Goal: Check status: Check status

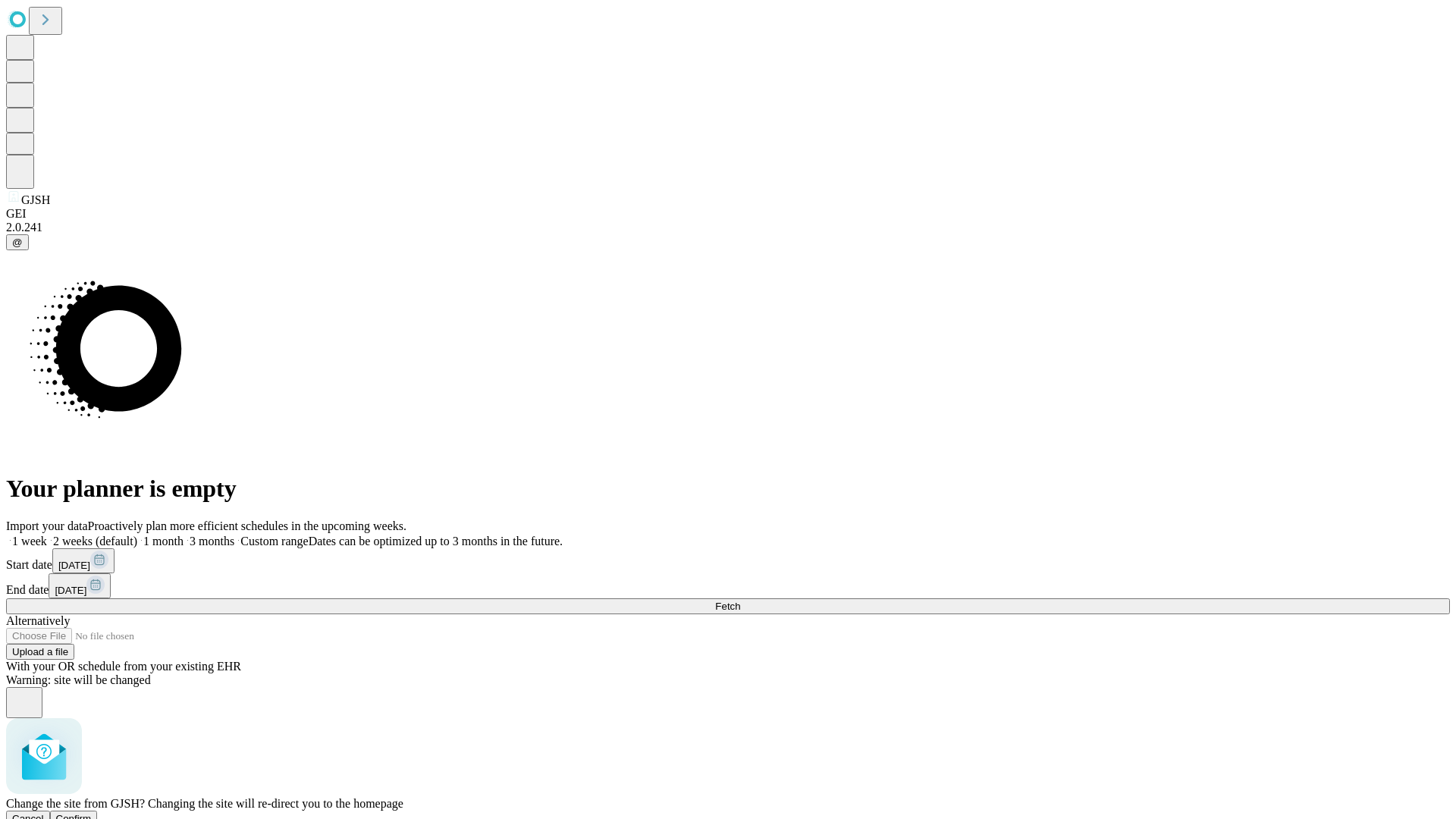
click at [92, 813] on span "Confirm" at bounding box center [73, 818] width 35 height 11
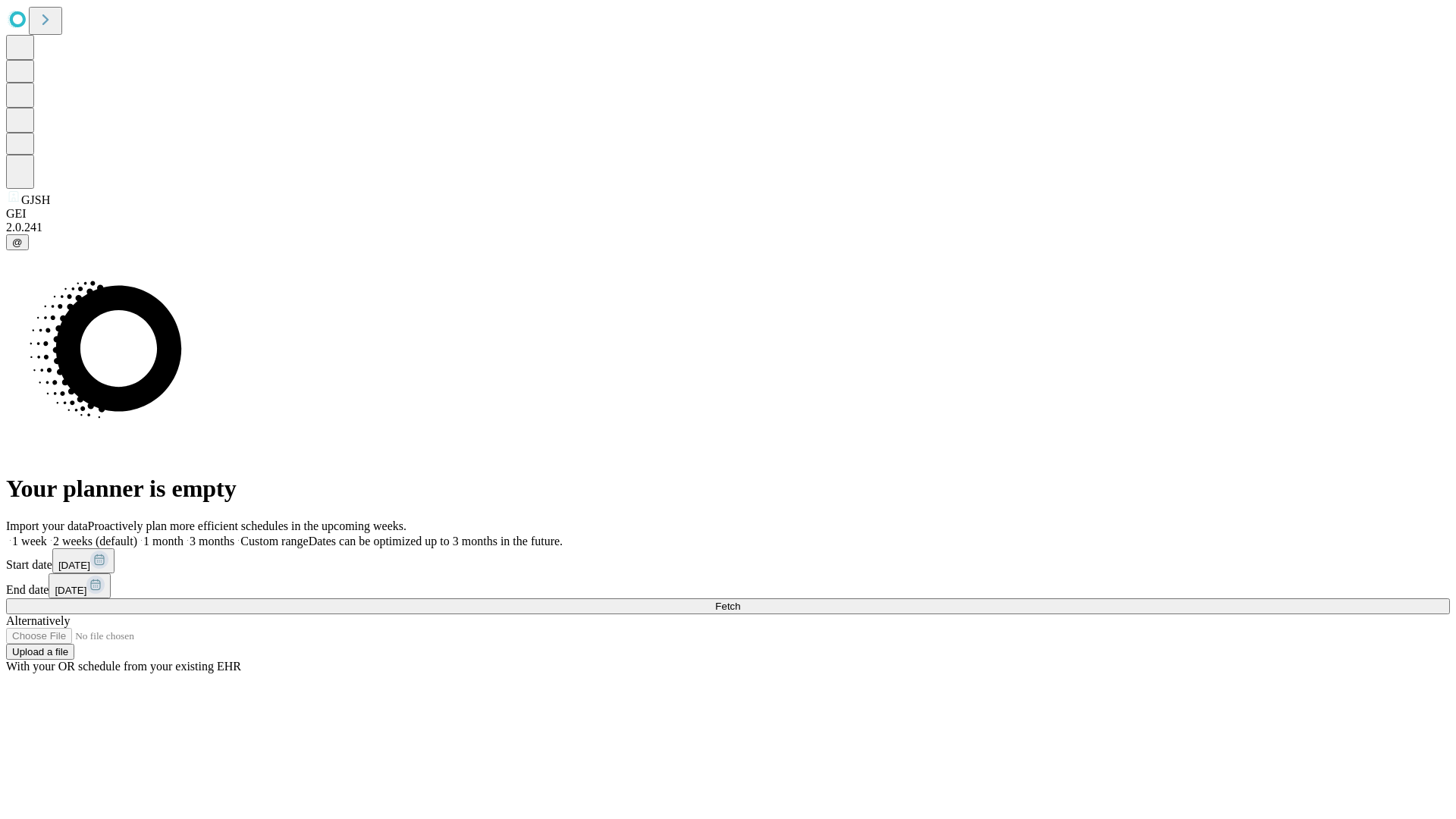
click at [47, 534] on label "1 week" at bounding box center [26, 541] width 41 height 13
click at [740, 601] on span "Fetch" at bounding box center [727, 606] width 25 height 11
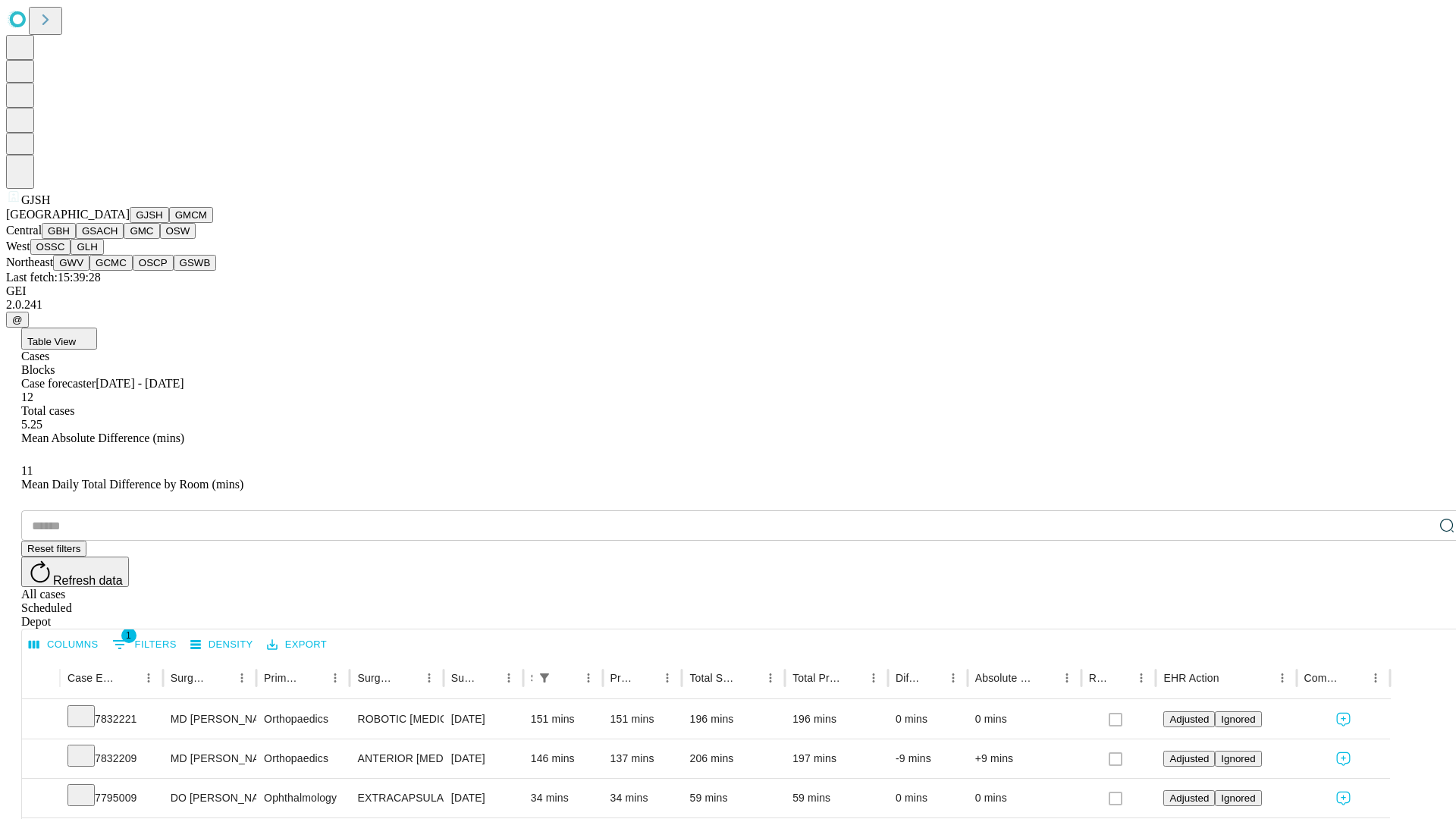
click at [169, 223] on button "GMCM" at bounding box center [191, 215] width 44 height 16
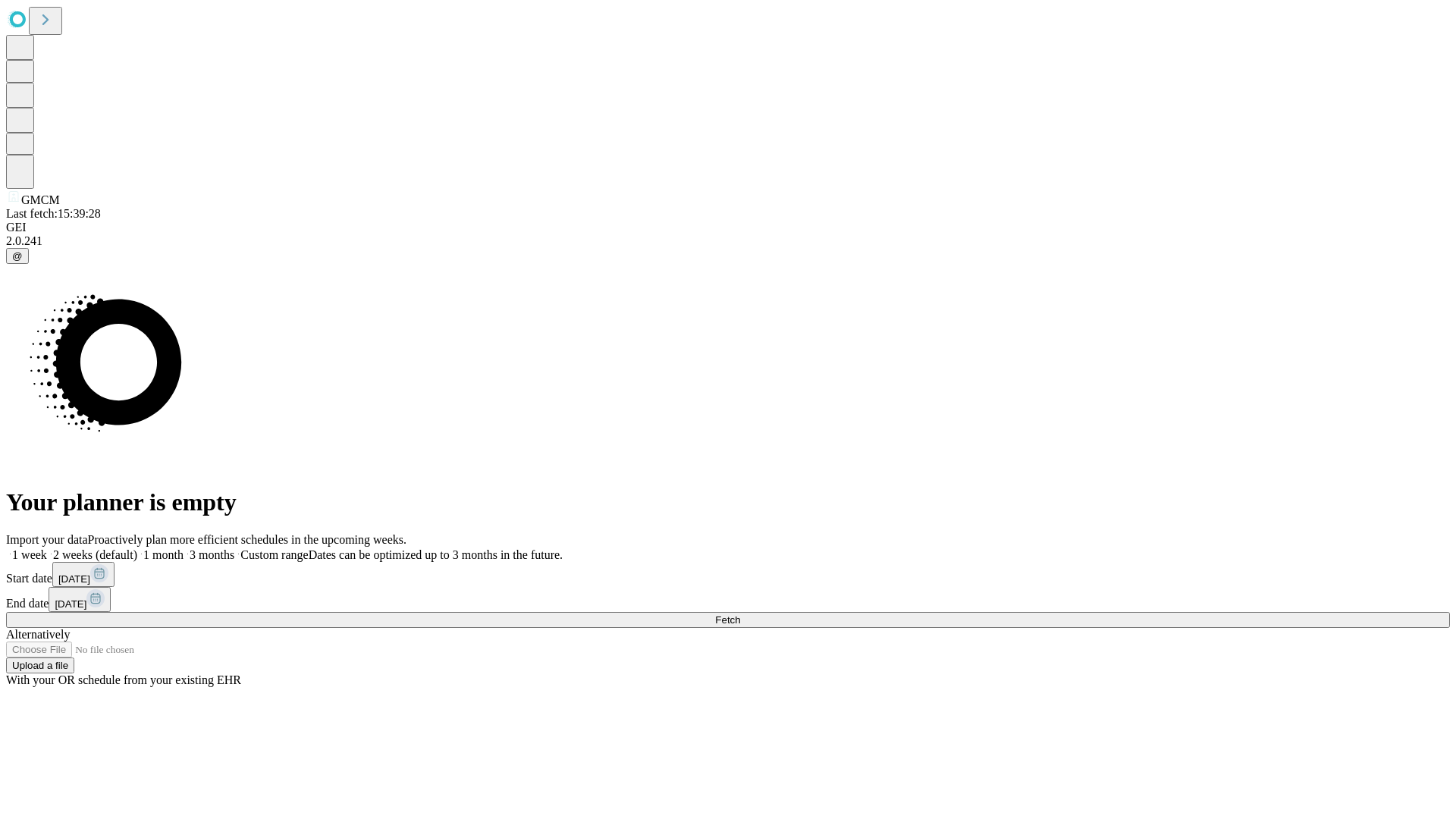
click at [47, 548] on label "1 week" at bounding box center [26, 554] width 41 height 13
click at [740, 615] on span "Fetch" at bounding box center [727, 620] width 25 height 11
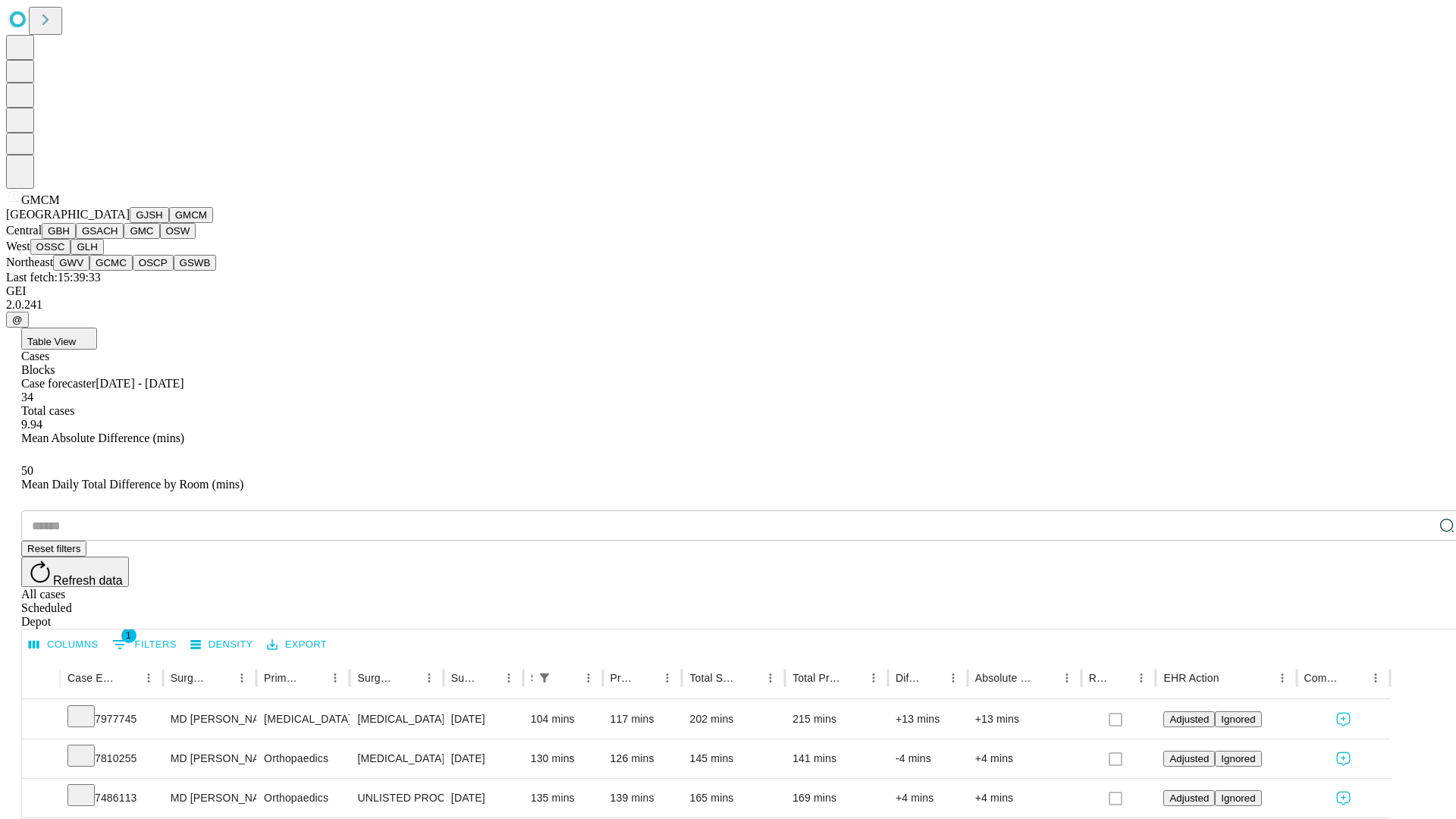
click at [76, 239] on button "GBH" at bounding box center [58, 231] width 34 height 16
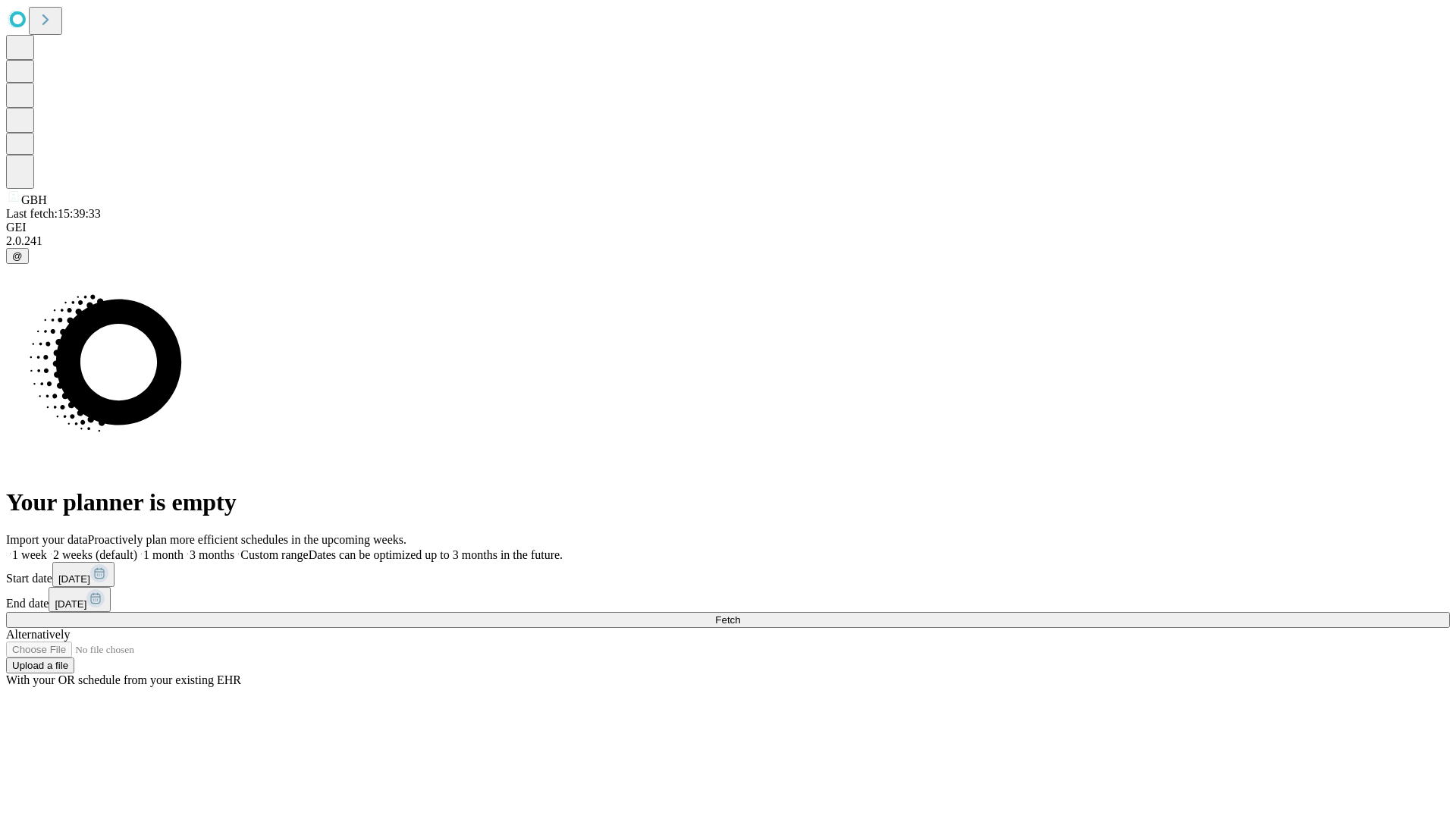
click at [47, 548] on label "1 week" at bounding box center [26, 554] width 41 height 13
click at [740, 615] on span "Fetch" at bounding box center [727, 620] width 25 height 11
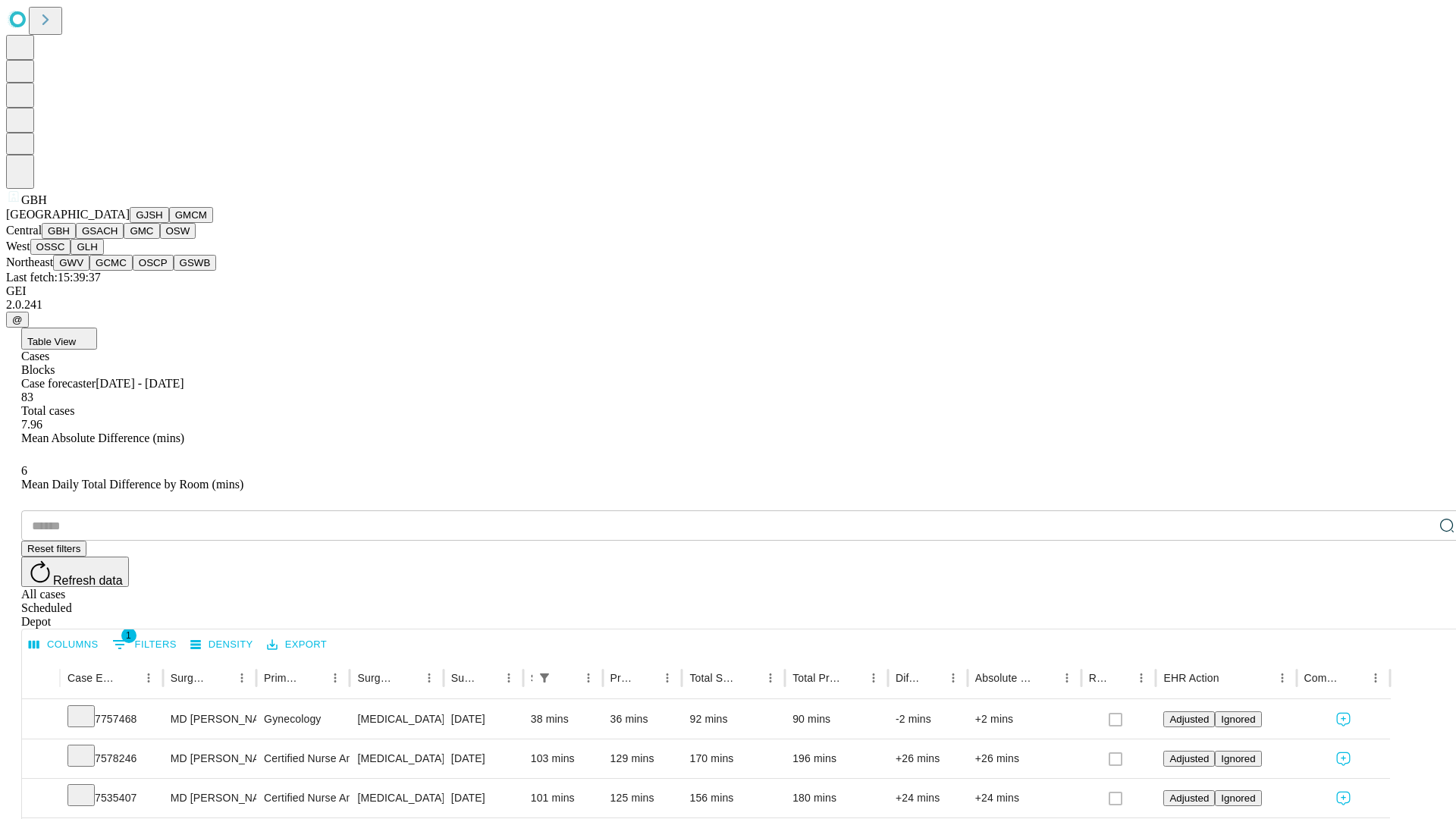
click at [118, 239] on button "GSACH" at bounding box center [99, 231] width 48 height 16
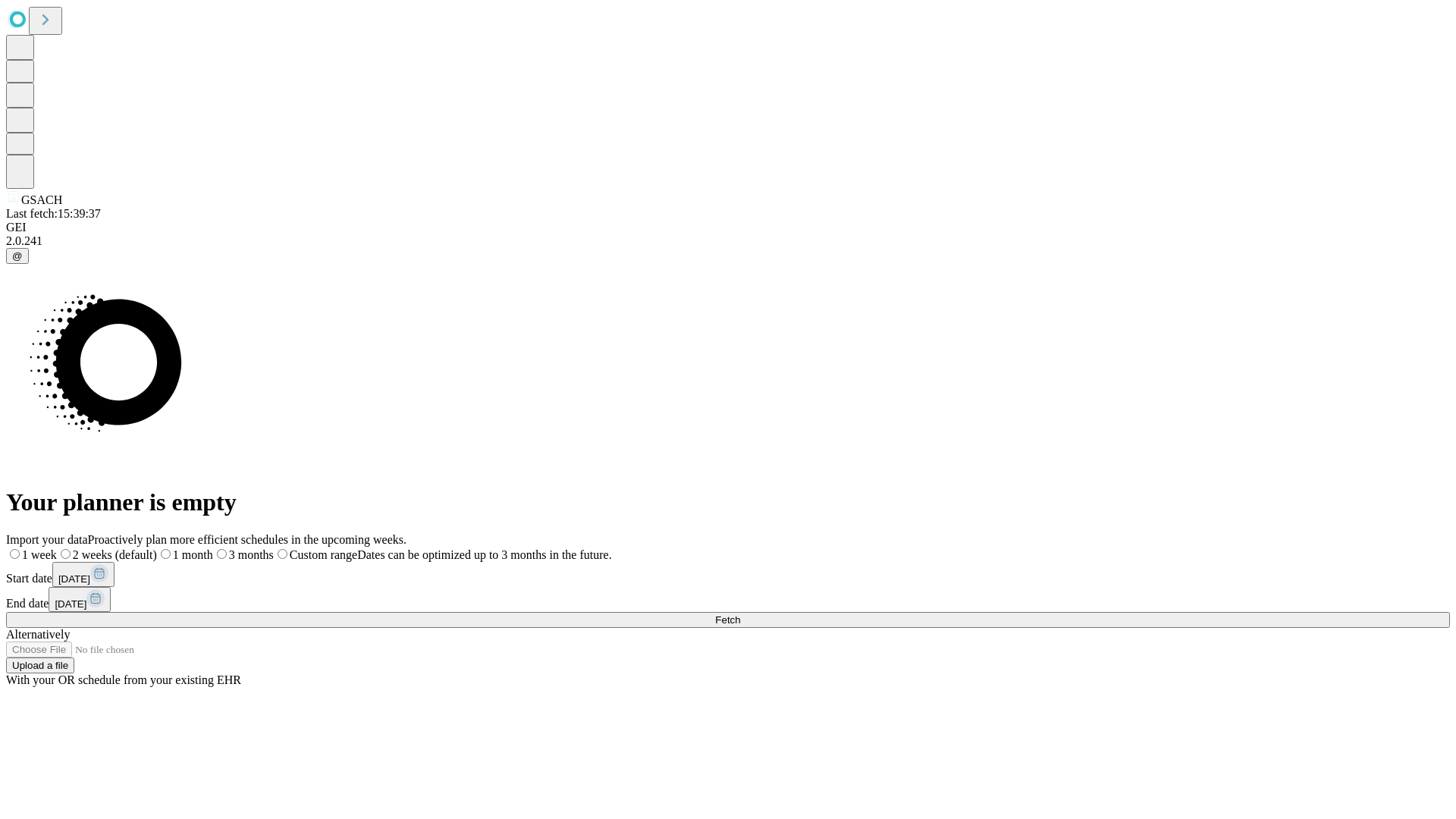
click at [57, 548] on label "1 week" at bounding box center [31, 554] width 51 height 13
click at [740, 615] on span "Fetch" at bounding box center [727, 620] width 25 height 11
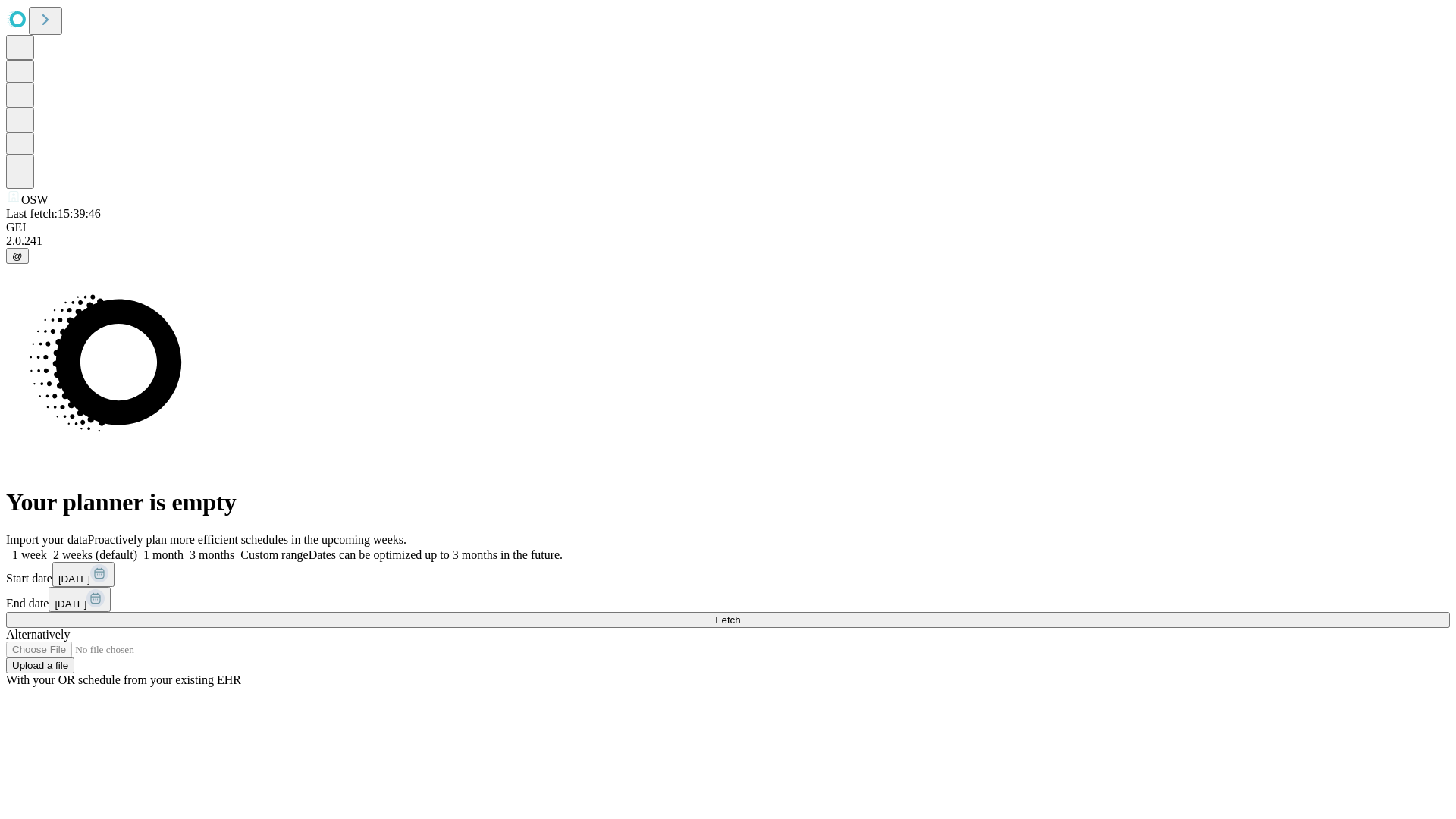
click at [47, 548] on label "1 week" at bounding box center [26, 554] width 41 height 13
click at [740, 615] on span "Fetch" at bounding box center [727, 620] width 25 height 11
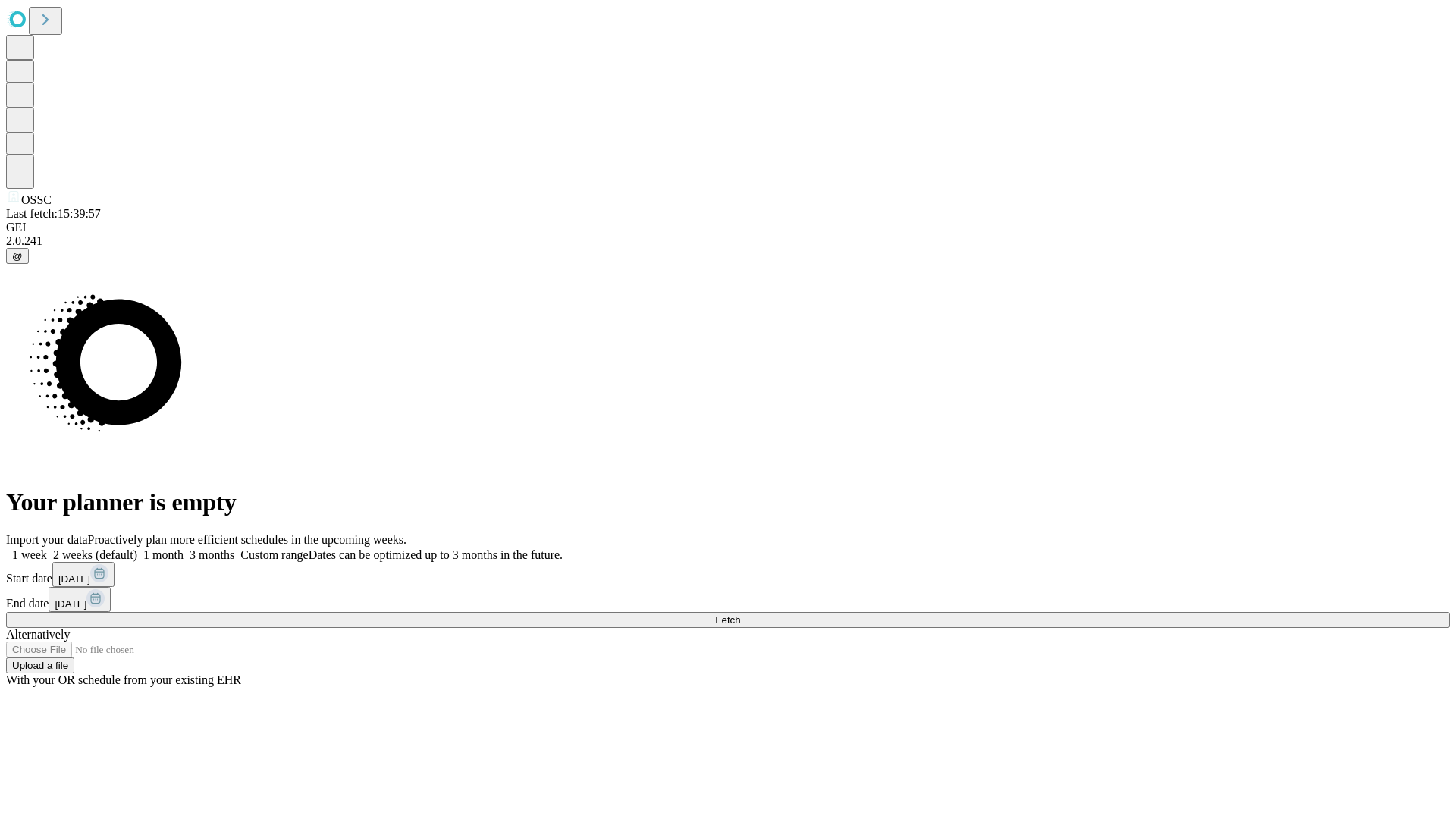
click at [47, 548] on label "1 week" at bounding box center [26, 554] width 41 height 13
click at [740, 615] on span "Fetch" at bounding box center [727, 620] width 25 height 11
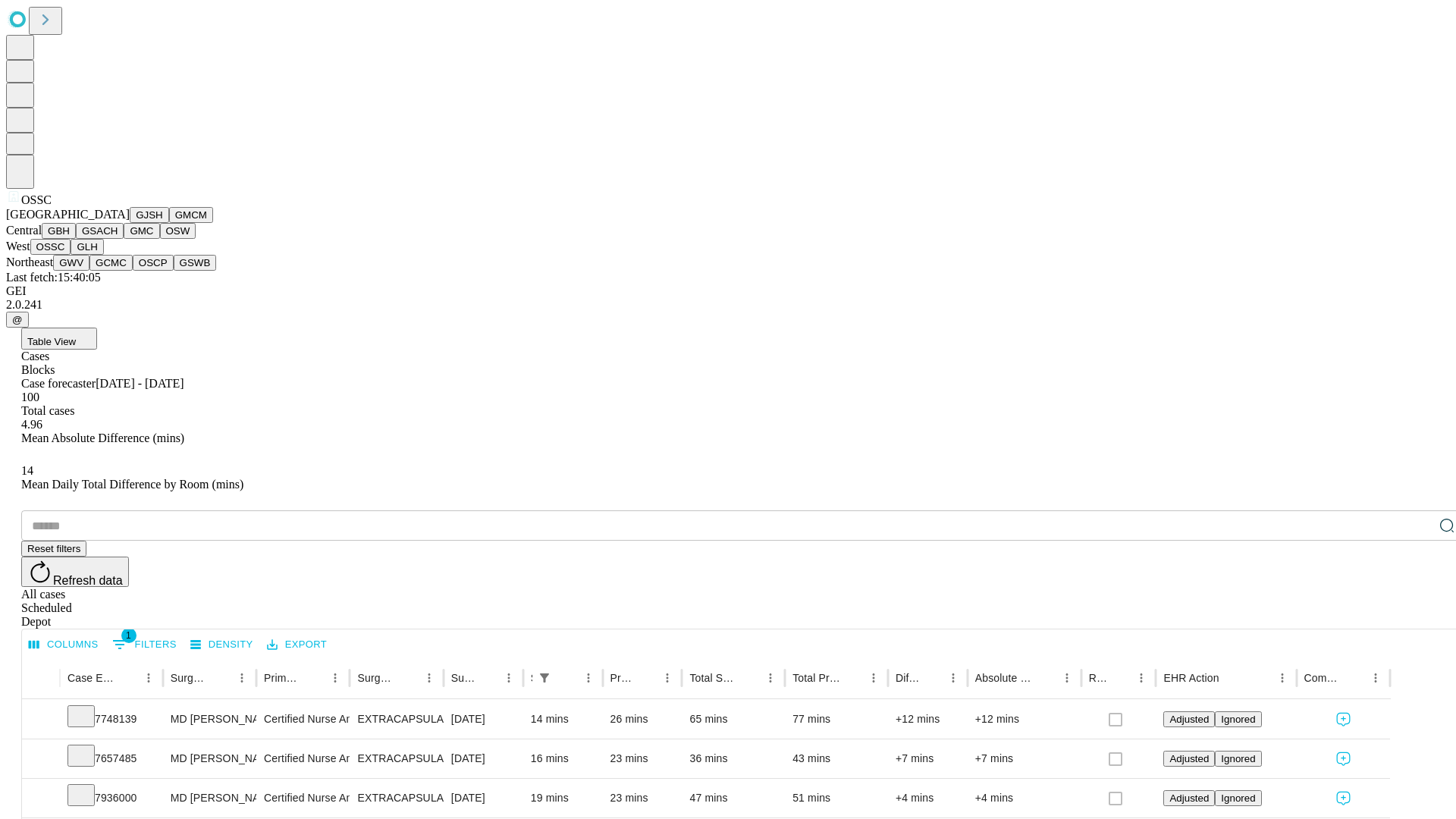
click at [103, 255] on button "GLH" at bounding box center [87, 246] width 33 height 16
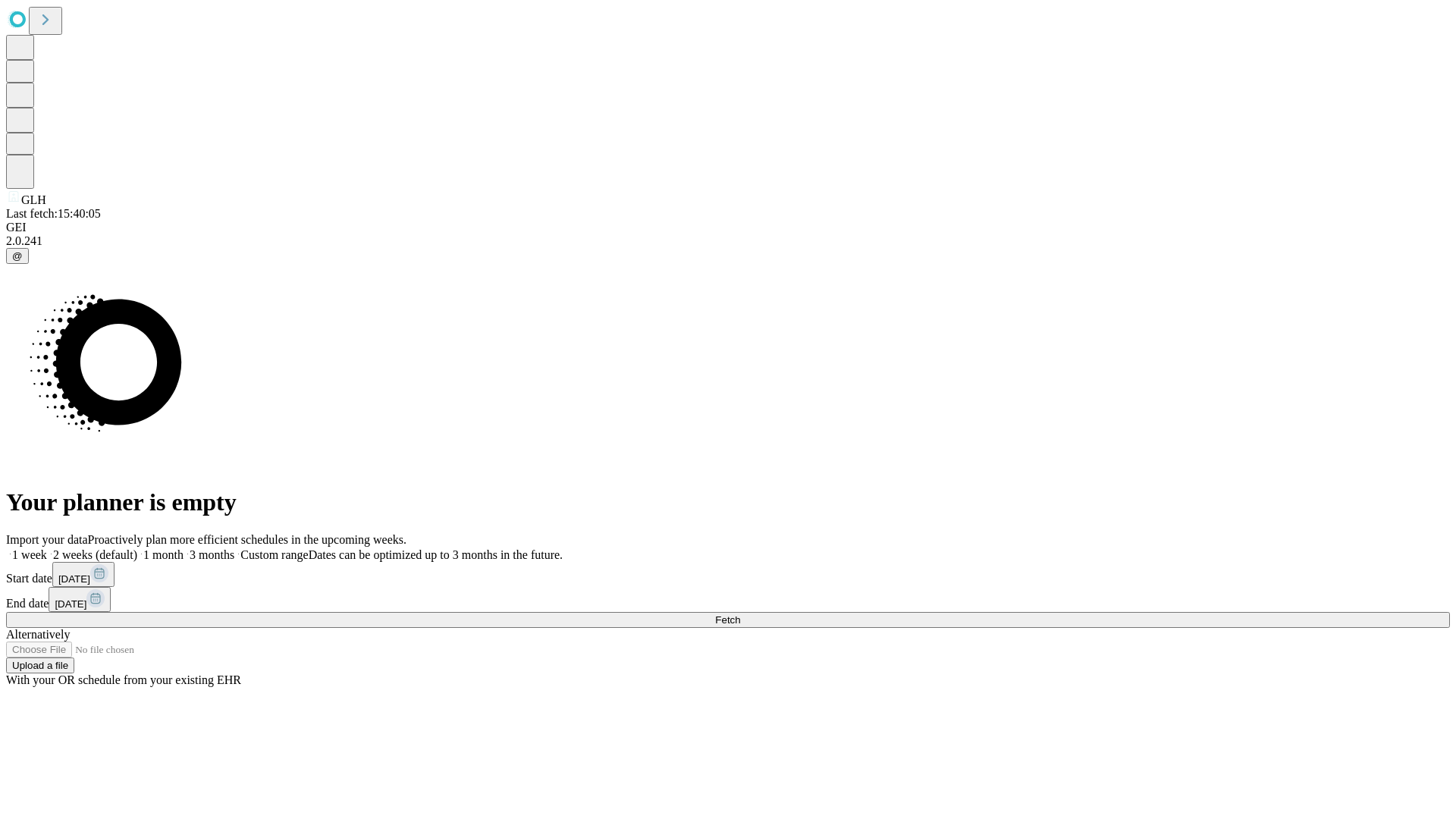
click at [47, 548] on label "1 week" at bounding box center [26, 554] width 41 height 13
click at [740, 615] on span "Fetch" at bounding box center [727, 620] width 25 height 11
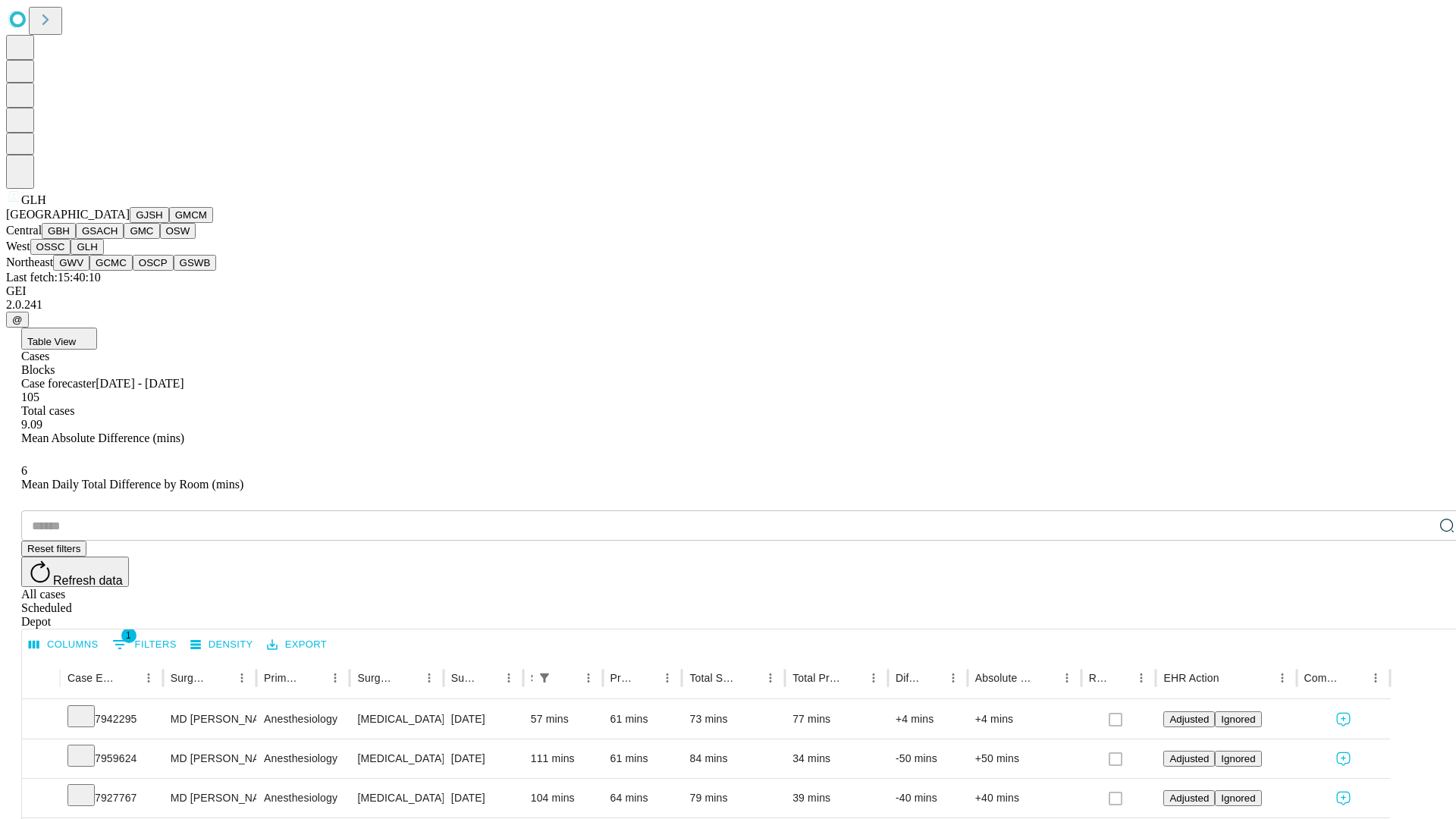
click at [90, 271] on button "GWV" at bounding box center [71, 263] width 36 height 16
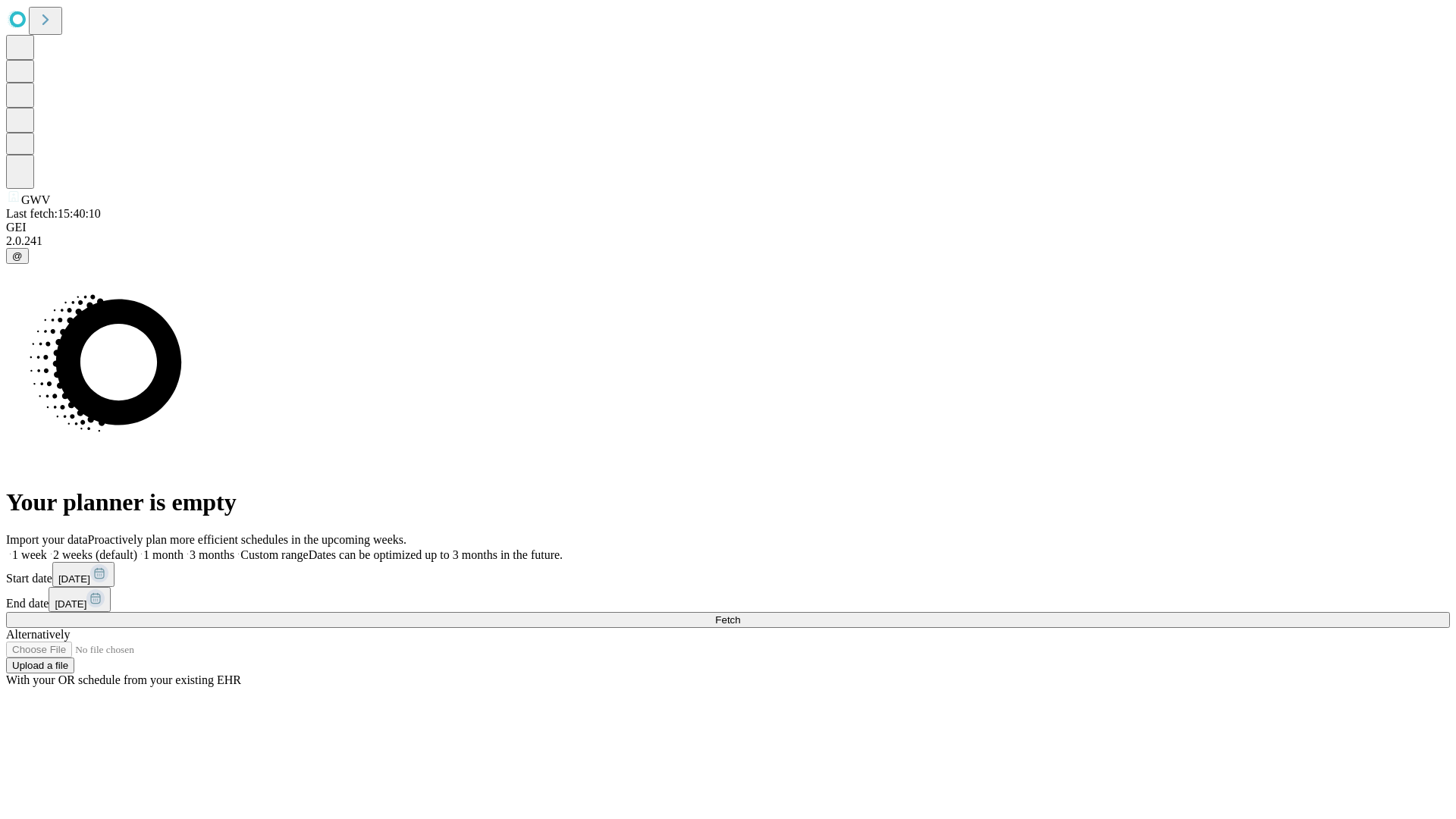
click at [47, 548] on label "1 week" at bounding box center [26, 554] width 41 height 13
click at [740, 615] on span "Fetch" at bounding box center [727, 620] width 25 height 11
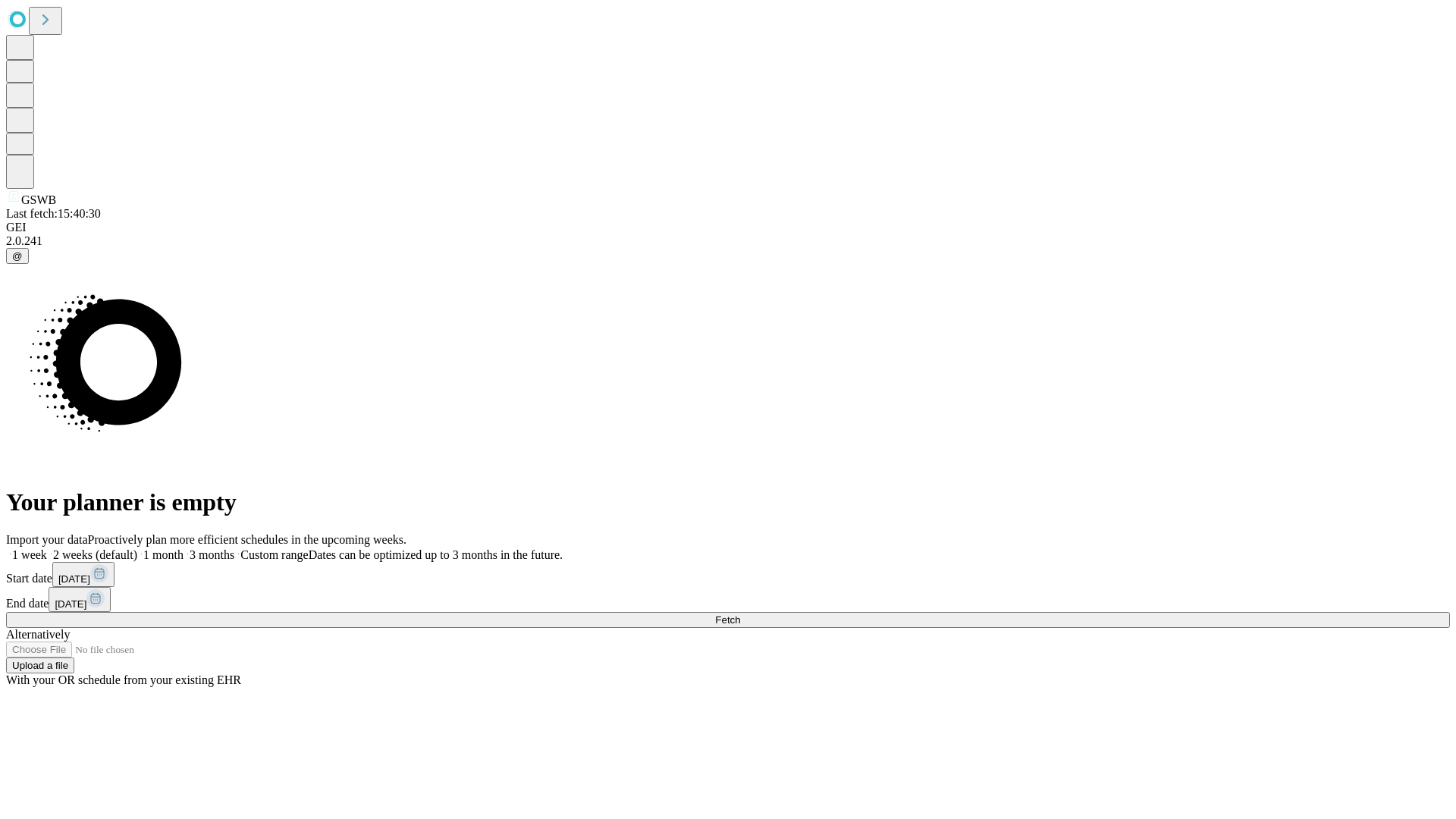
click at [47, 548] on label "1 week" at bounding box center [26, 554] width 41 height 13
click at [740, 615] on span "Fetch" at bounding box center [727, 620] width 25 height 11
